Goal: Information Seeking & Learning: Find contact information

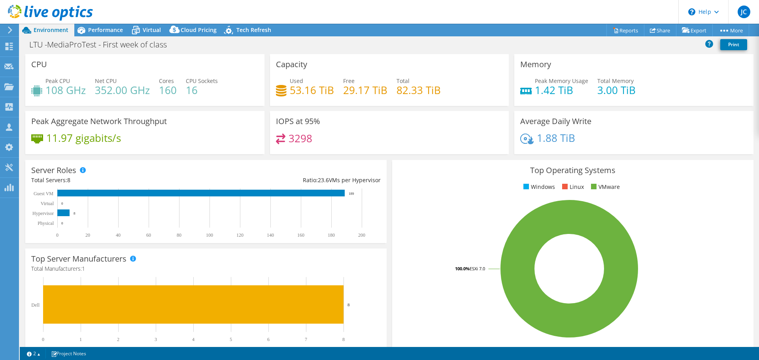
select select "USEast"
select select "USD"
click at [13, 48] on icon at bounding box center [8, 47] width 9 height 8
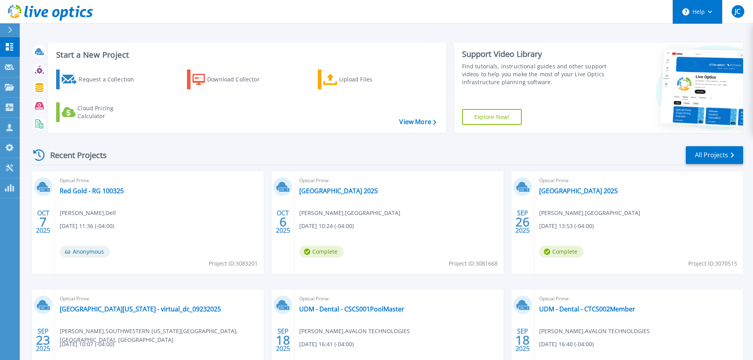
click at [693, 15] on button "Help" at bounding box center [697, 12] width 49 height 24
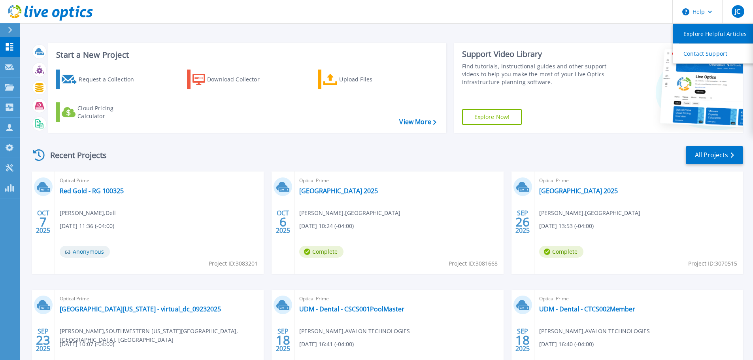
click at [698, 30] on link "Explore Helpful Articles" at bounding box center [717, 33] width 88 height 19
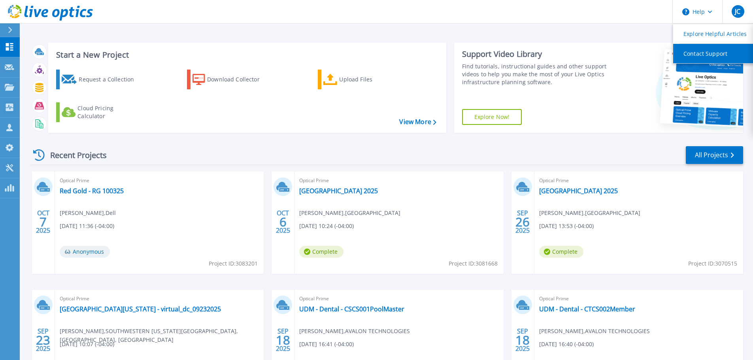
click at [693, 52] on link "Contact Support" at bounding box center [717, 53] width 88 height 19
drag, startPoint x: 457, startPoint y: 15, endPoint x: 470, endPoint y: 14, distance: 12.7
click at [457, 15] on header "Help Explore Helpful Articles Contact Support JC Channel Partner Jonie Chen jon…" at bounding box center [376, 12] width 753 height 24
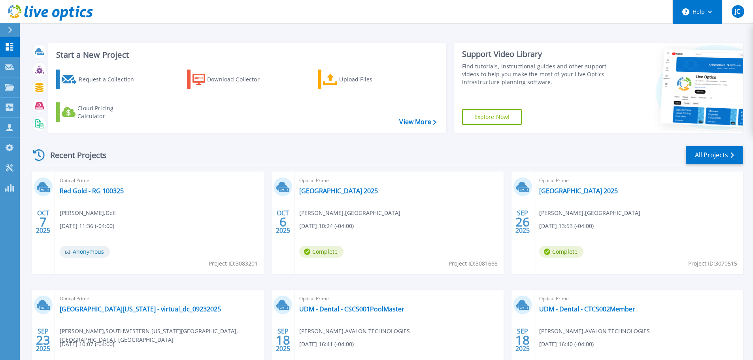
click at [698, 11] on button "Help" at bounding box center [697, 12] width 49 height 24
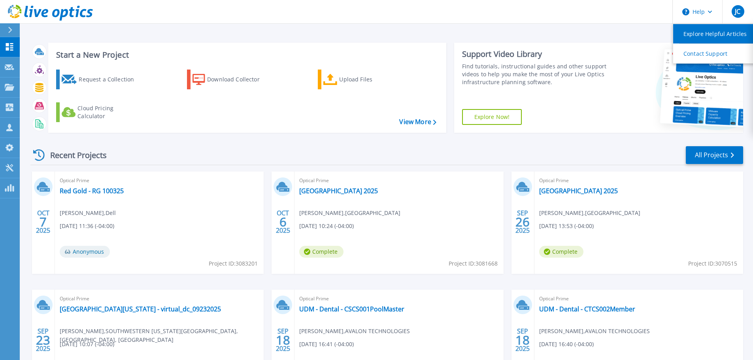
click at [697, 32] on link "Explore Helpful Articles" at bounding box center [717, 33] width 88 height 19
